Goal: Information Seeking & Learning: Find specific fact

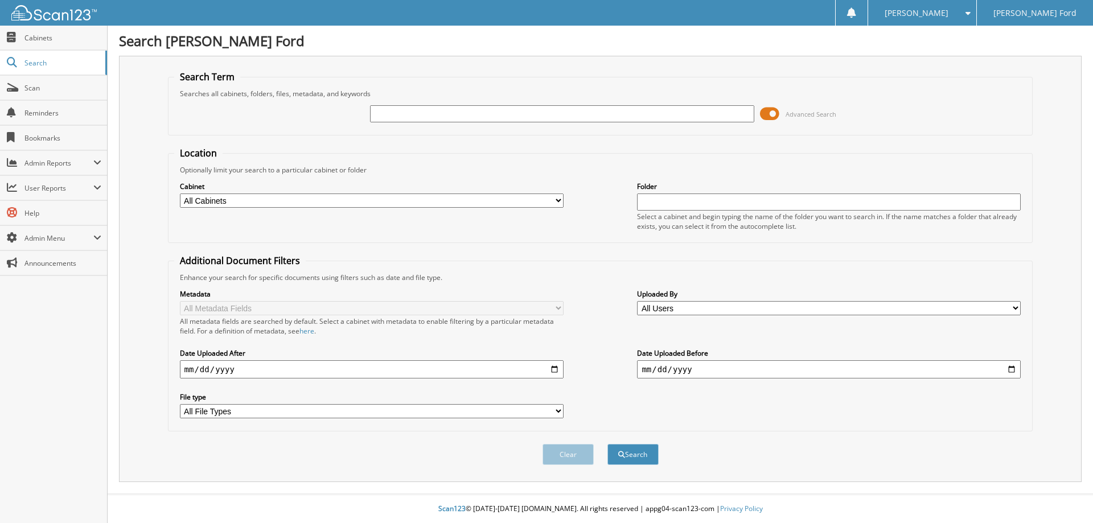
click at [180, 194] on select "All Cabinets ACCOUNTING ROs ACCOUNTS PAYABLE ACCOUNTS RECEIVABLE CAR DEALS HR P…" at bounding box center [372, 201] width 384 height 14
select select "17548"
click option "CAR DEALS" at bounding box center [0, 0] width 0 height 0
drag, startPoint x: 610, startPoint y: 123, endPoint x: 547, endPoint y: 132, distance: 63.2
click at [606, 122] on input "text" at bounding box center [562, 113] width 384 height 17
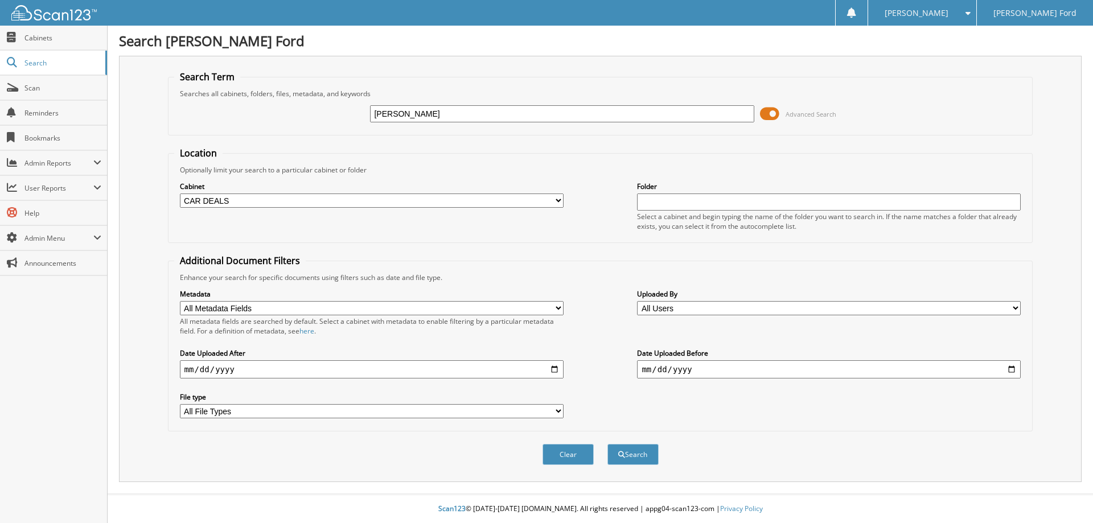
type input "[PERSON_NAME]"
click at [608, 444] on button "Search" at bounding box center [633, 454] width 51 height 21
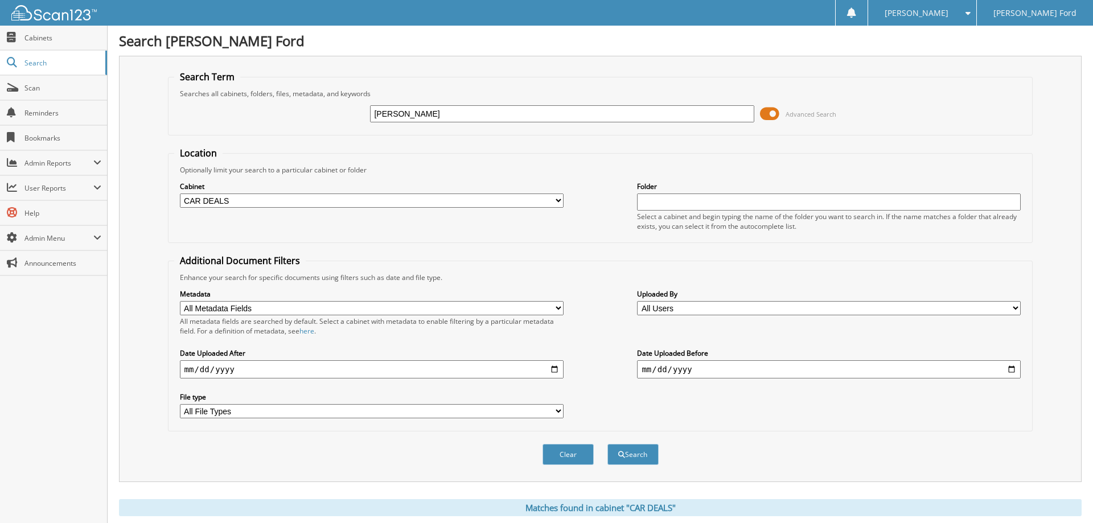
scroll to position [465, 0]
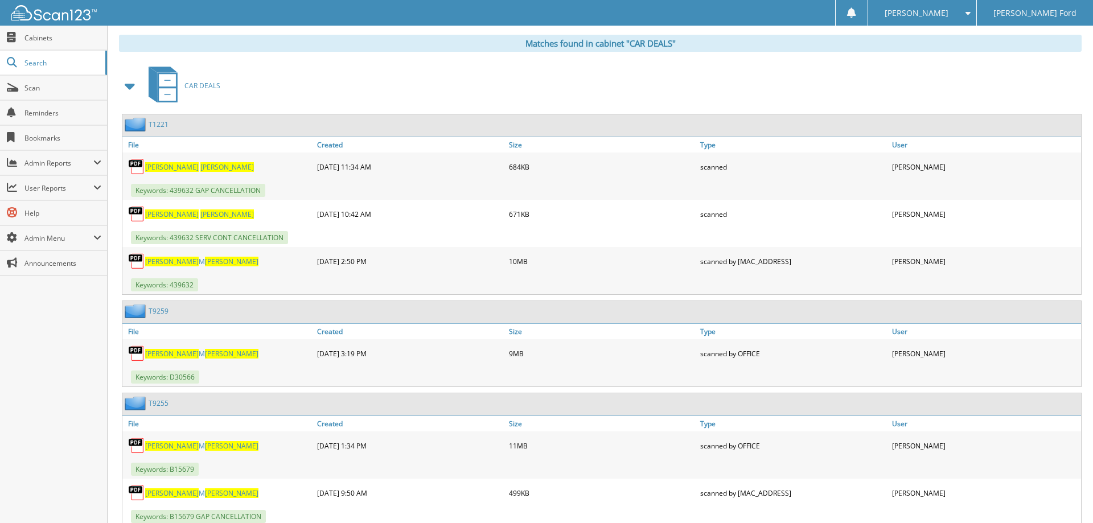
click at [200, 172] on span "[PERSON_NAME]" at bounding box center [227, 167] width 54 height 10
